Goal: Find contact information: Find contact information

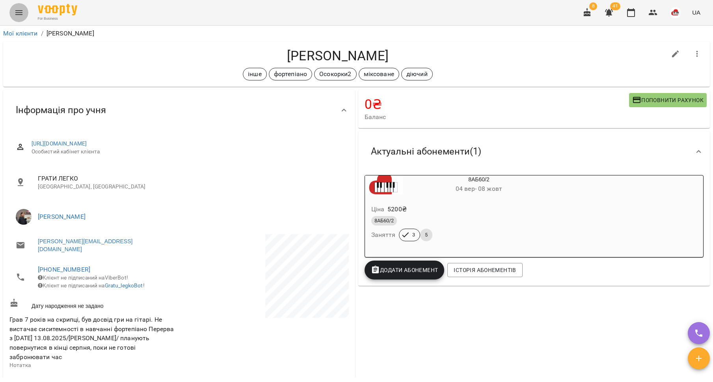
click at [21, 11] on icon "Menu" at bounding box center [18, 12] width 9 height 9
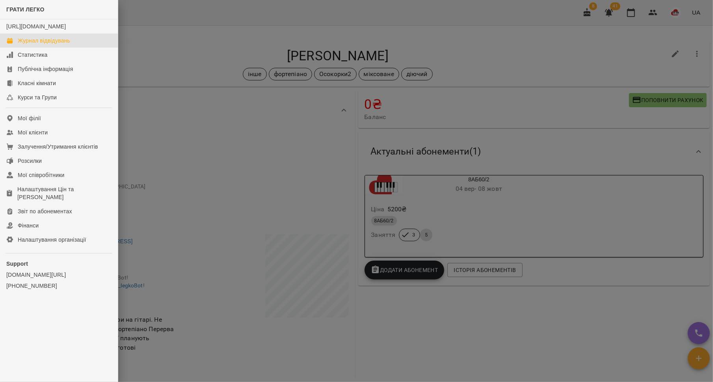
click at [25, 45] on div "Журнал відвідувань" at bounding box center [44, 41] width 52 height 8
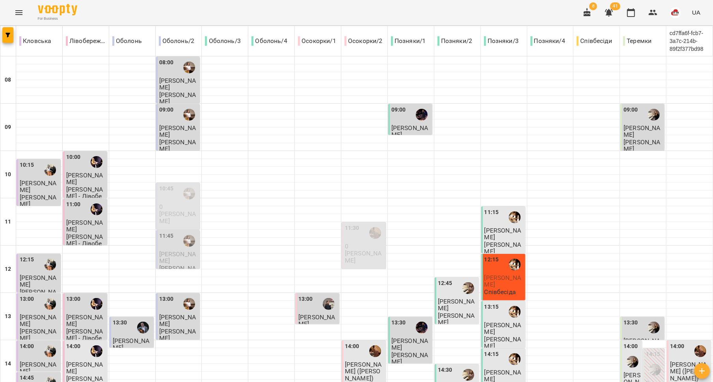
scroll to position [348, 0]
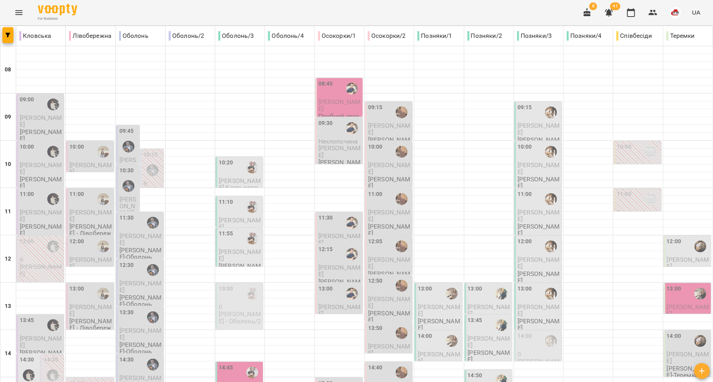
scroll to position [40, 0]
click at [635, 190] on div "11:00 Викладач ТЕСТ" at bounding box center [638, 199] width 43 height 18
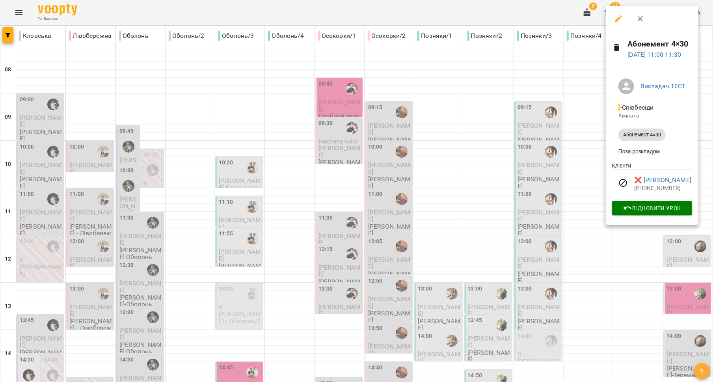
click at [584, 184] on div at bounding box center [356, 191] width 713 height 382
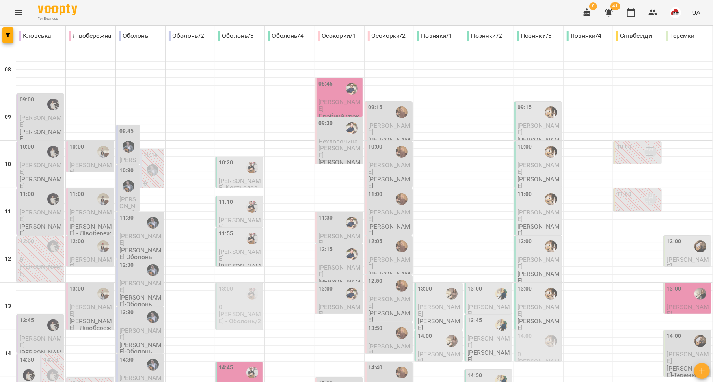
click at [627, 162] on p "0" at bounding box center [638, 165] width 43 height 7
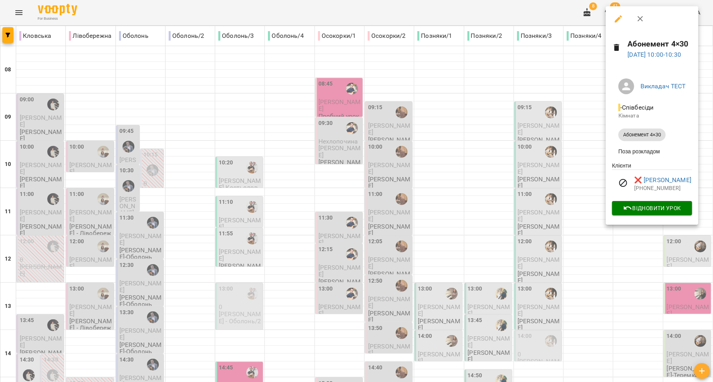
click at [580, 139] on div at bounding box center [356, 191] width 713 height 382
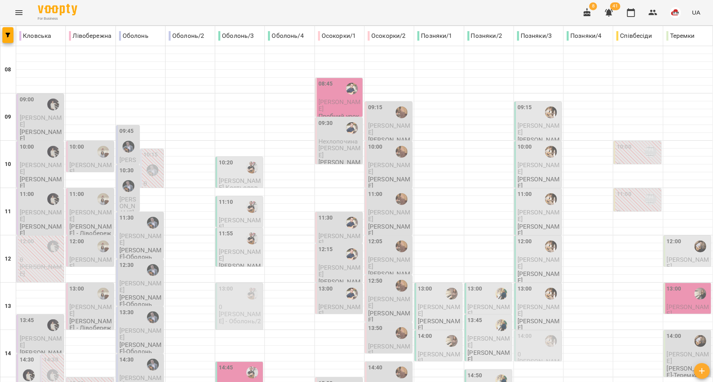
scroll to position [246, 0]
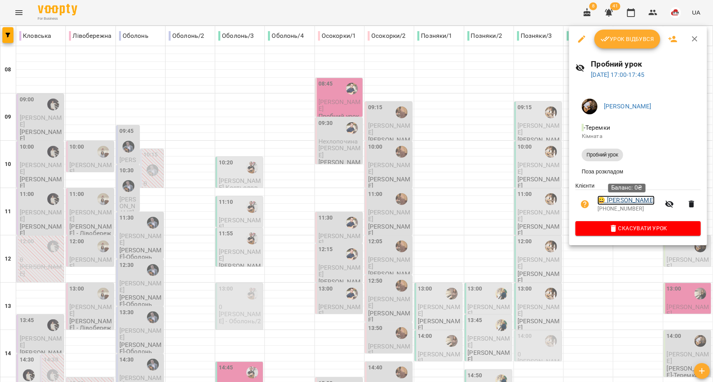
click at [640, 202] on link "😀 [PERSON_NAME]" at bounding box center [626, 200] width 57 height 9
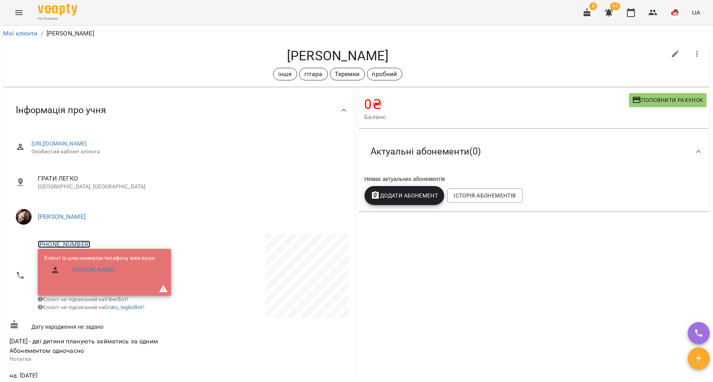
click at [67, 245] on link "[PHONE_NUMBER]" at bounding box center [64, 244] width 52 height 7
click at [94, 274] on img at bounding box center [96, 273] width 12 height 12
